Goal: Transaction & Acquisition: Purchase product/service

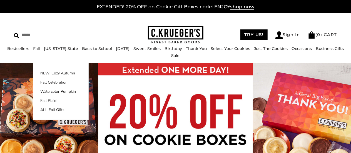
click at [37, 52] on li "Fall NEW! Cozy Autumn Fall Celebration Watercolor Pumpkin Fall Plaid ALL Fall G…" at bounding box center [36, 49] width 7 height 6
click at [58, 74] on link "NEW! Cozy Autumn" at bounding box center [60, 73] width 55 height 6
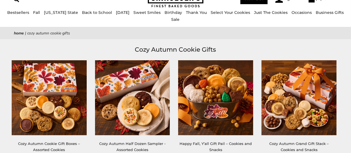
scroll to position [87, 0]
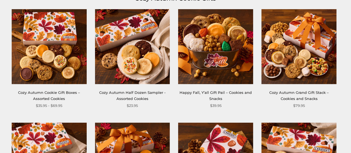
click at [61, 54] on img at bounding box center [49, 46] width 75 height 75
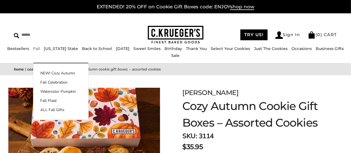
click at [36, 51] on link "Fall" at bounding box center [36, 48] width 7 height 5
